Goal: Find specific page/section: Find specific page/section

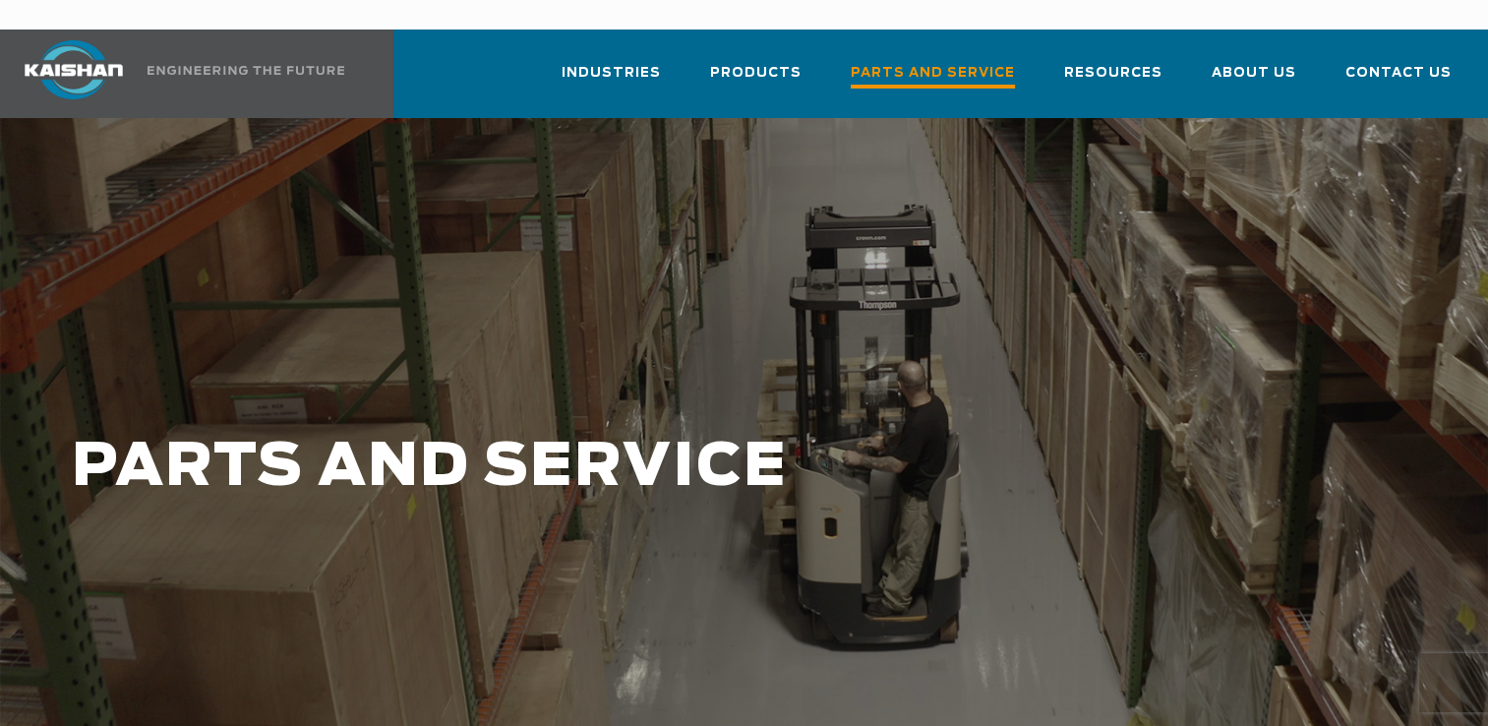
click at [974, 62] on span "Parts and Service" at bounding box center [933, 75] width 164 height 27
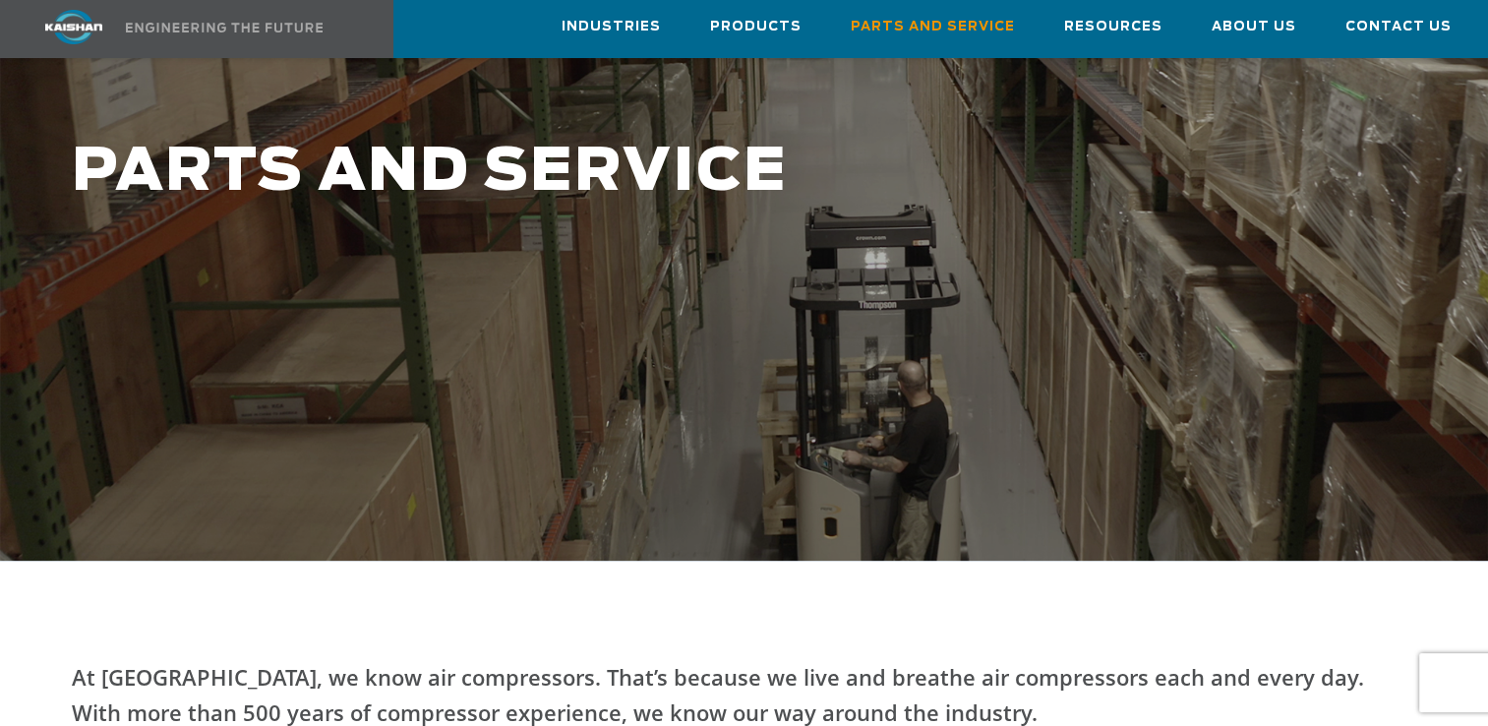
scroll to position [388, 0]
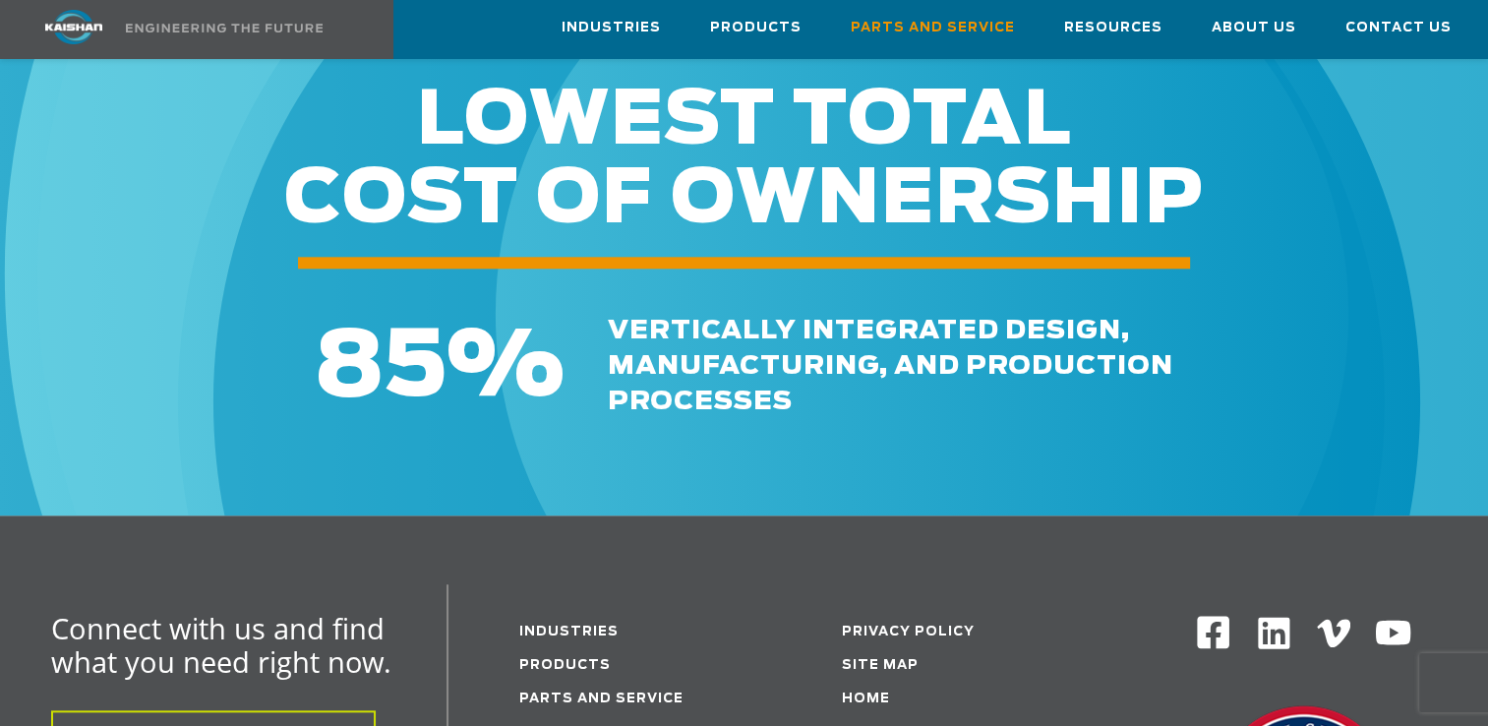
scroll to position [2459, 0]
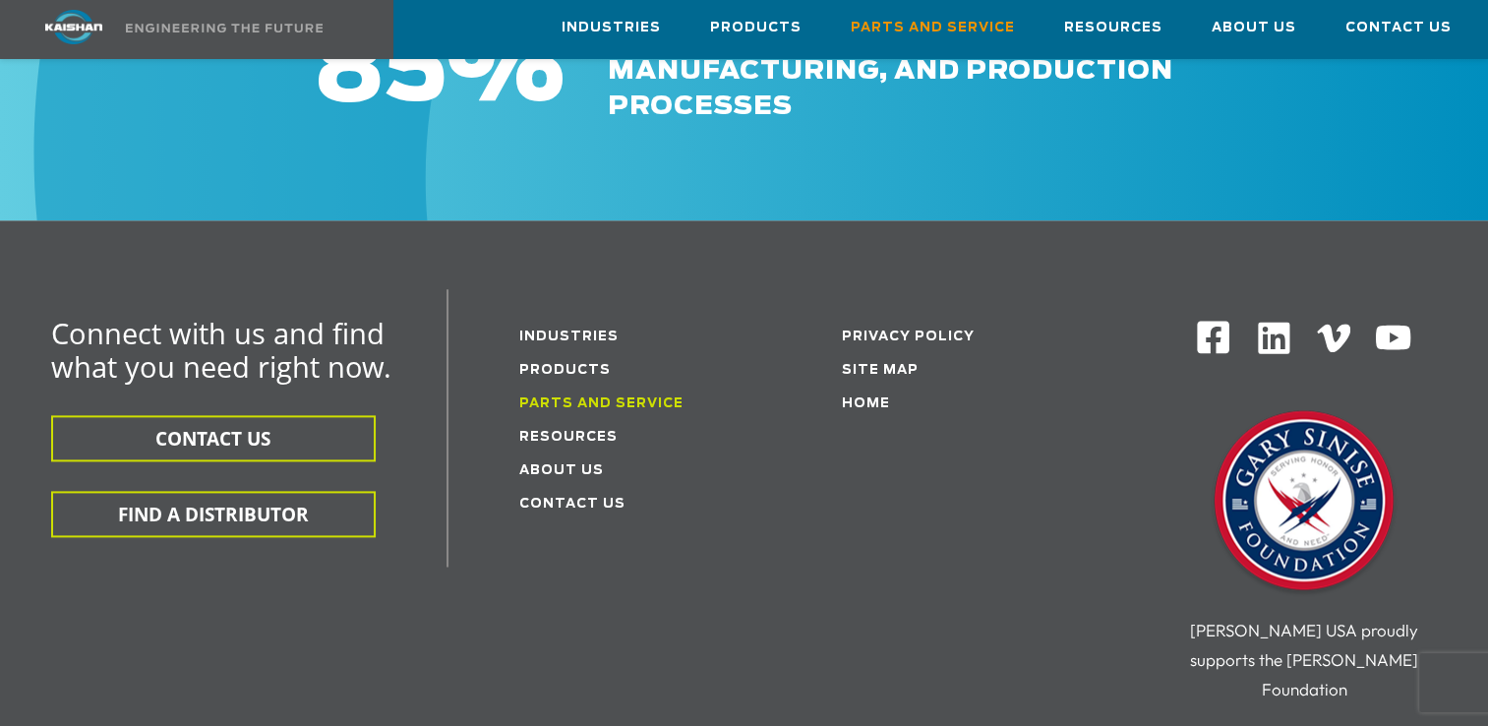
click at [557, 397] on link "Parts and service" at bounding box center [601, 403] width 164 height 13
